Goal: Task Accomplishment & Management: Complete application form

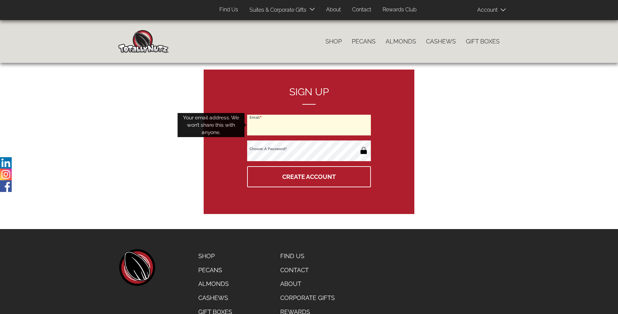
click at [309, 125] on input "Email" at bounding box center [309, 125] width 124 height 21
type input "cashstrait243@gmail.com"
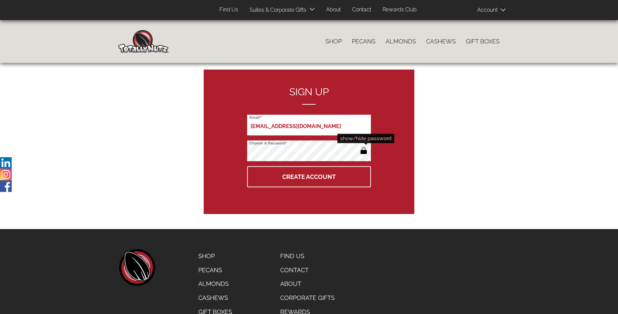
click at [364, 151] on button "button" at bounding box center [363, 151] width 11 height 11
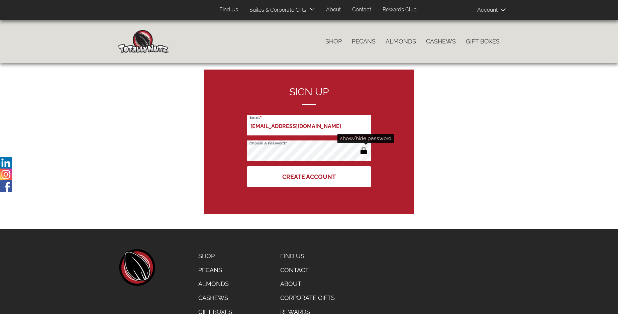
click at [309, 177] on button "Create Account" at bounding box center [309, 176] width 124 height 21
